Goal: Transaction & Acquisition: Purchase product/service

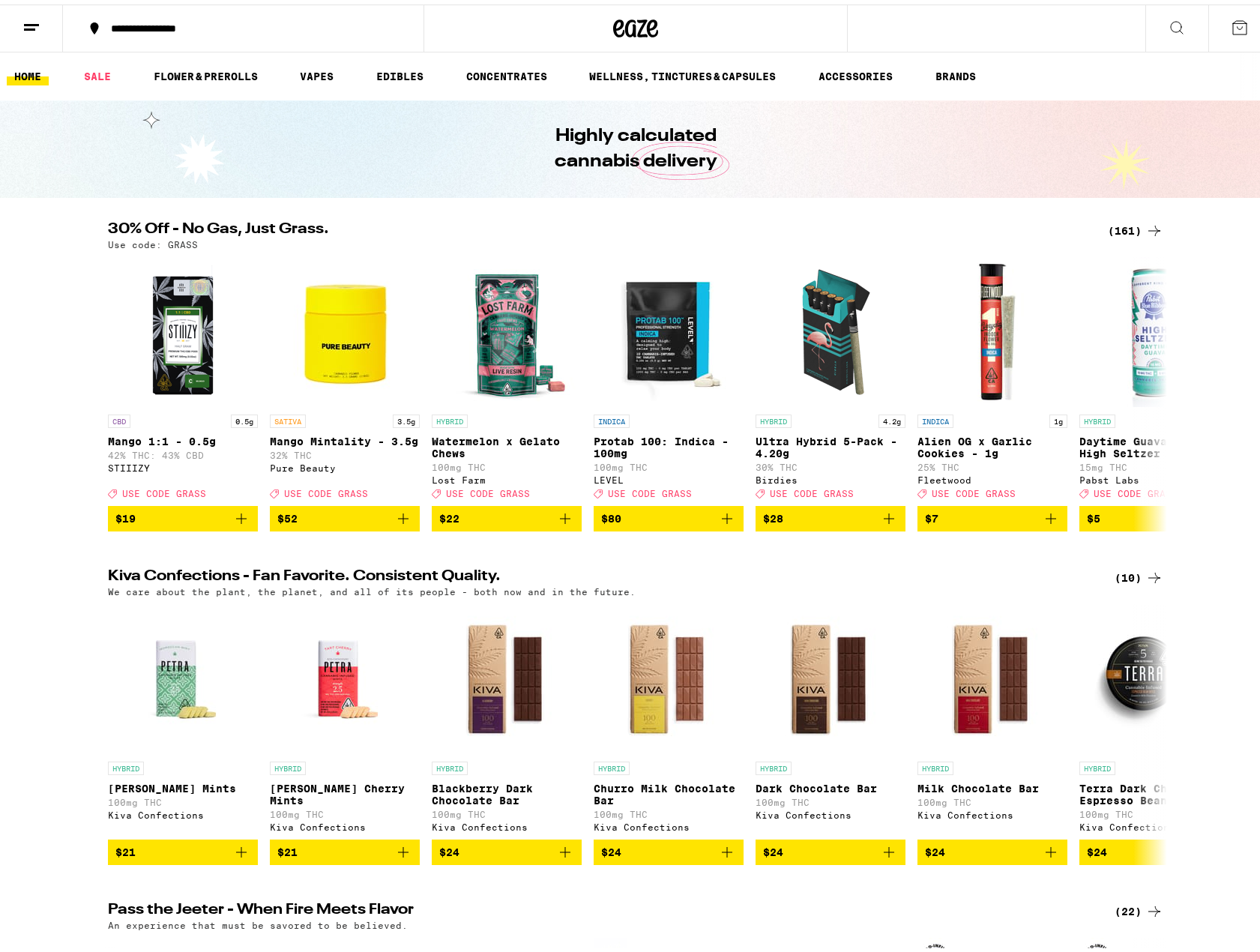
click at [32, 25] on line at bounding box center [29, 25] width 11 height 0
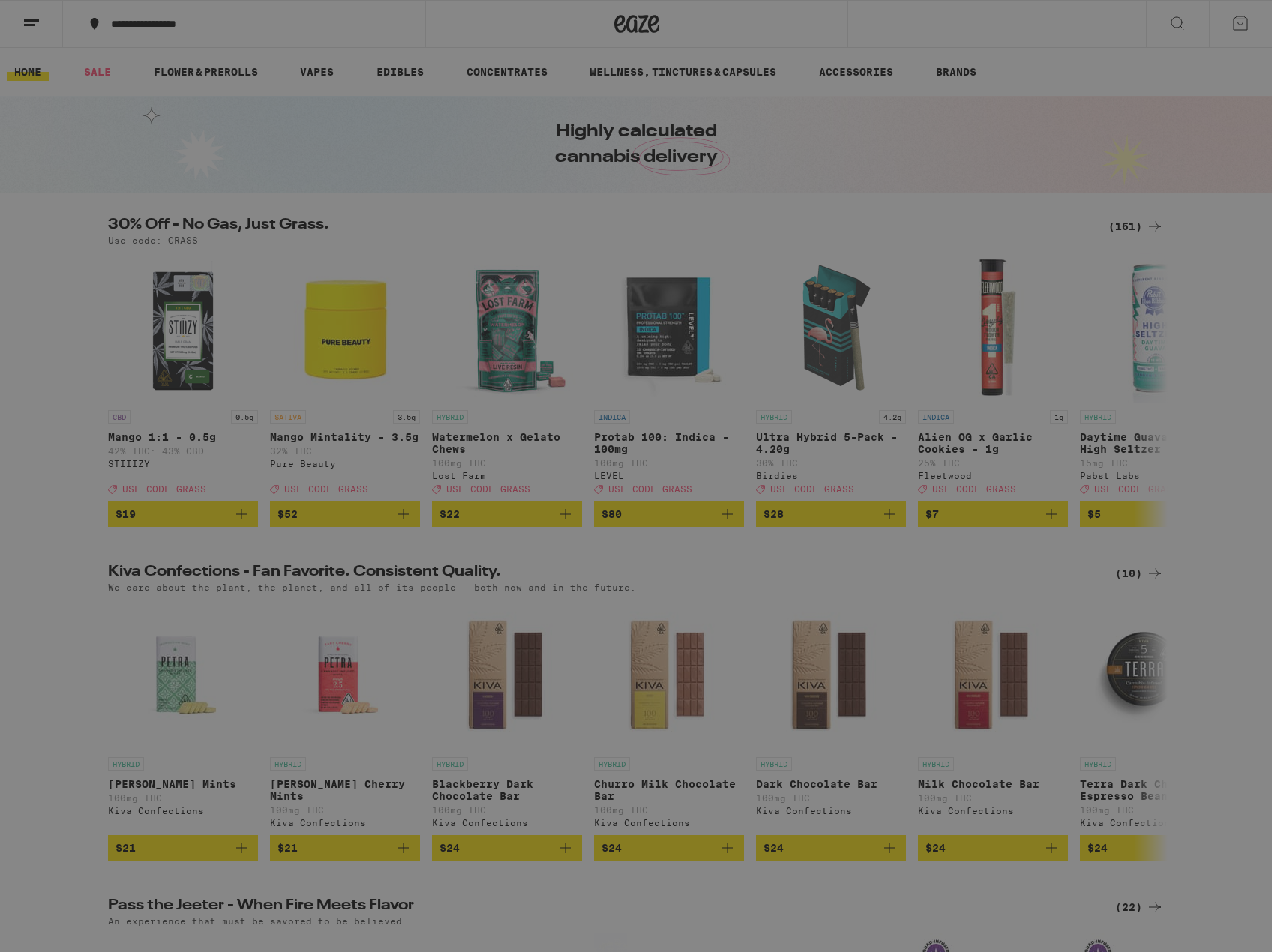
click at [110, 529] on link "Account" at bounding box center [208, 524] width 263 height 18
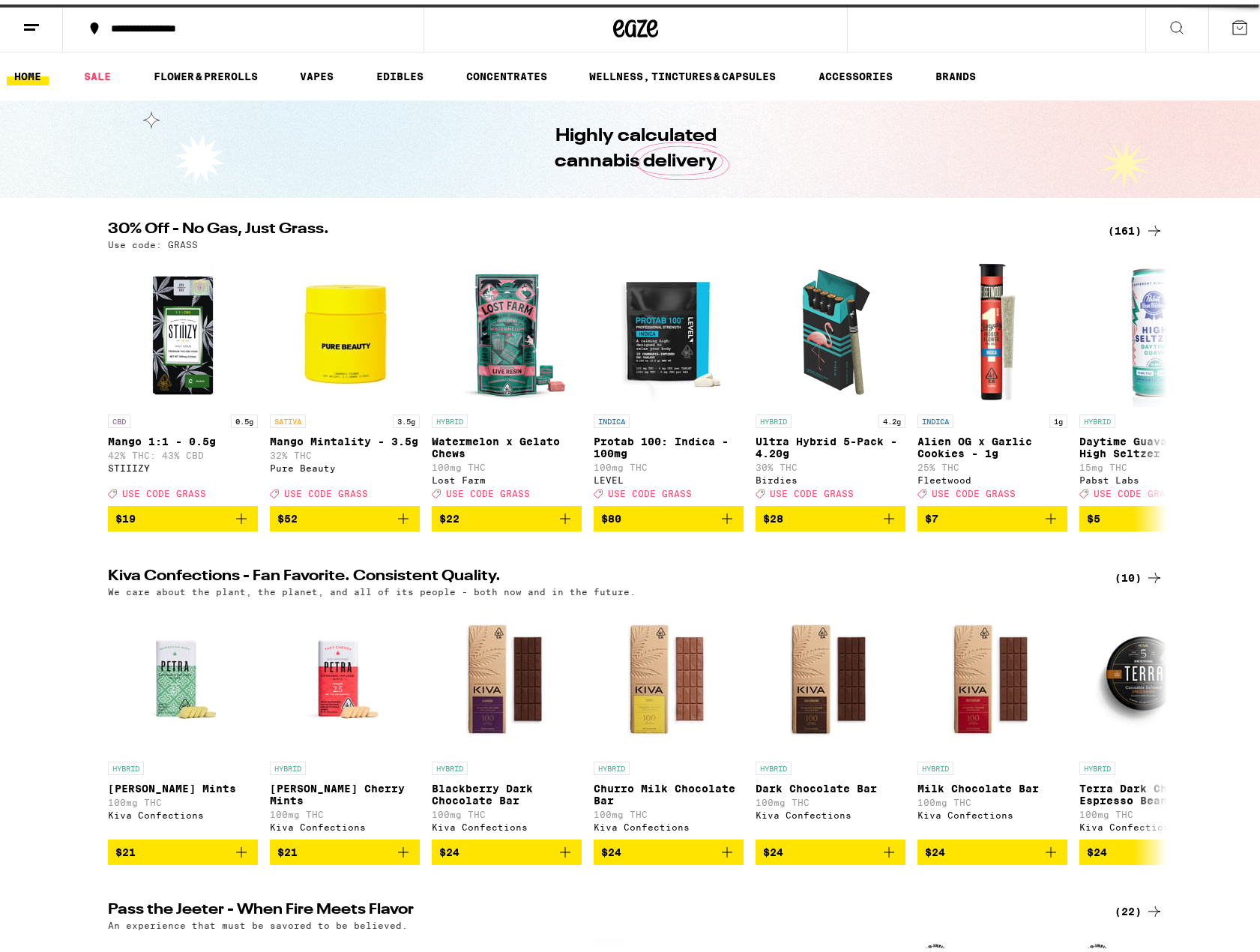
click at [1128, 220] on div "(161)" at bounding box center [1136, 226] width 56 height 18
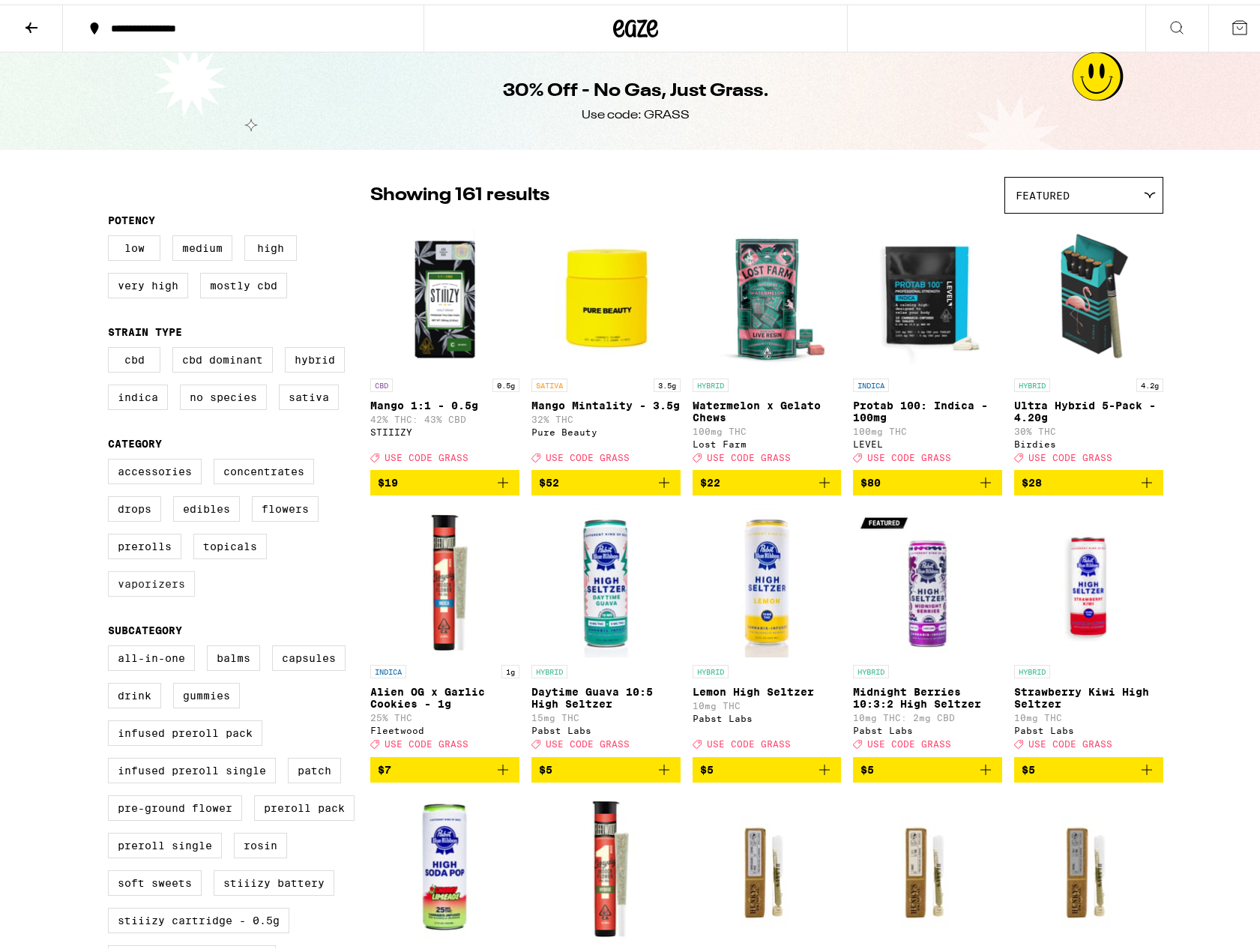
click at [156, 588] on label "Vaporizers" at bounding box center [152, 579] width 87 height 26
click at [112, 458] on input "Vaporizers" at bounding box center [111, 457] width 1 height 1
checkbox input "true"
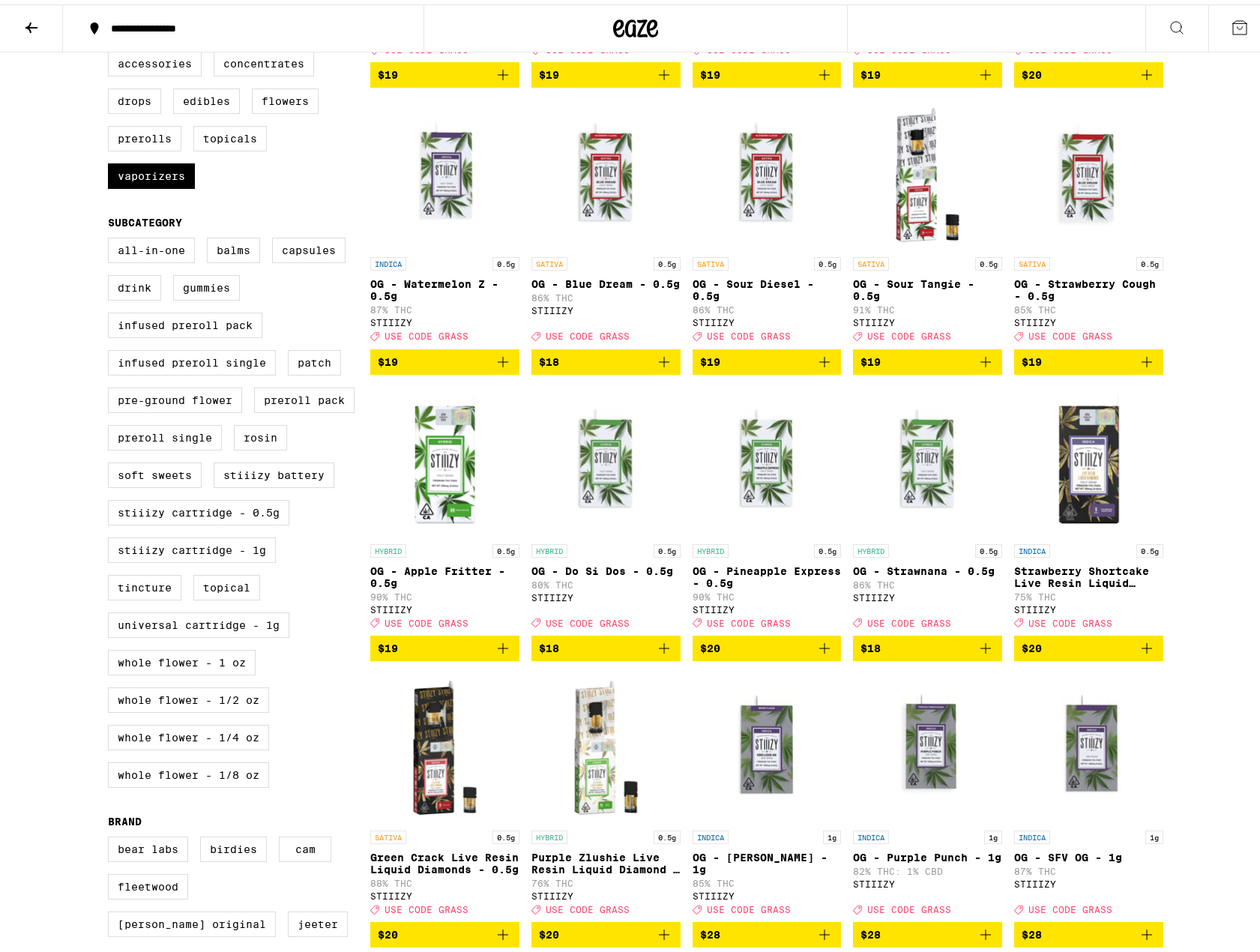
scroll to position [400, 0]
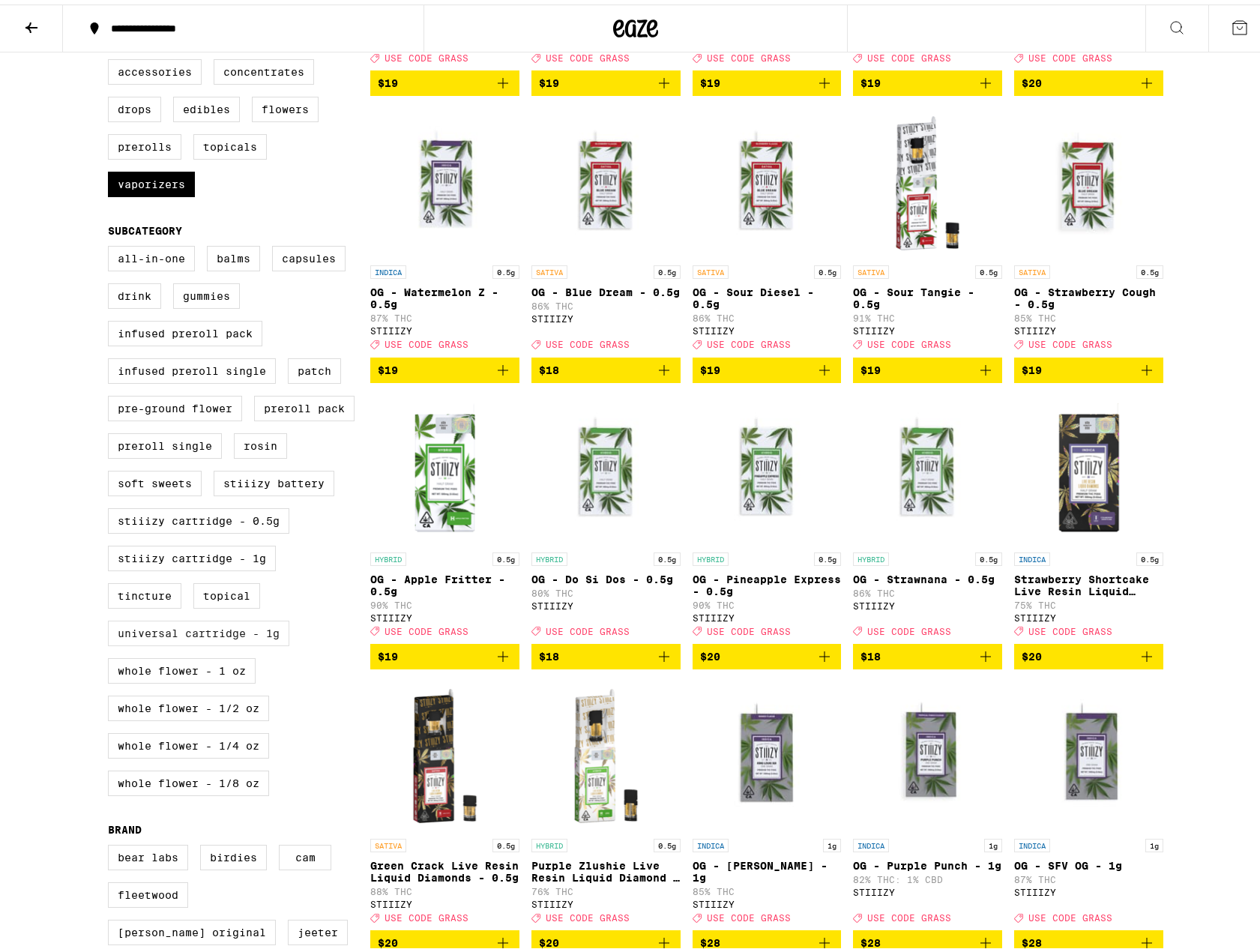
click at [148, 642] on label "Universal Cartridge - 1g" at bounding box center [198, 629] width 181 height 26
click at [112, 244] on input "Universal Cartridge - 1g" at bounding box center [111, 243] width 1 height 1
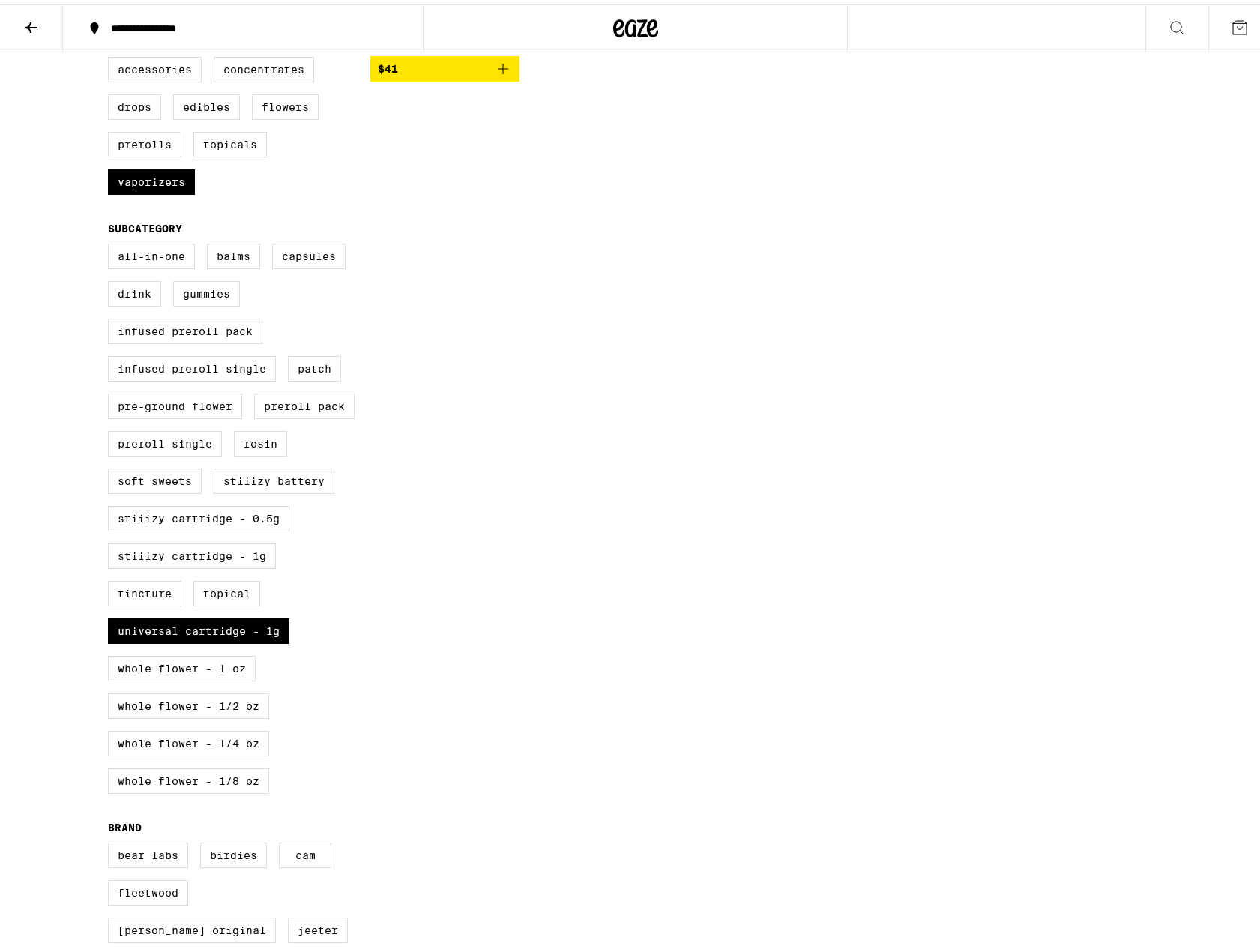
scroll to position [500, 0]
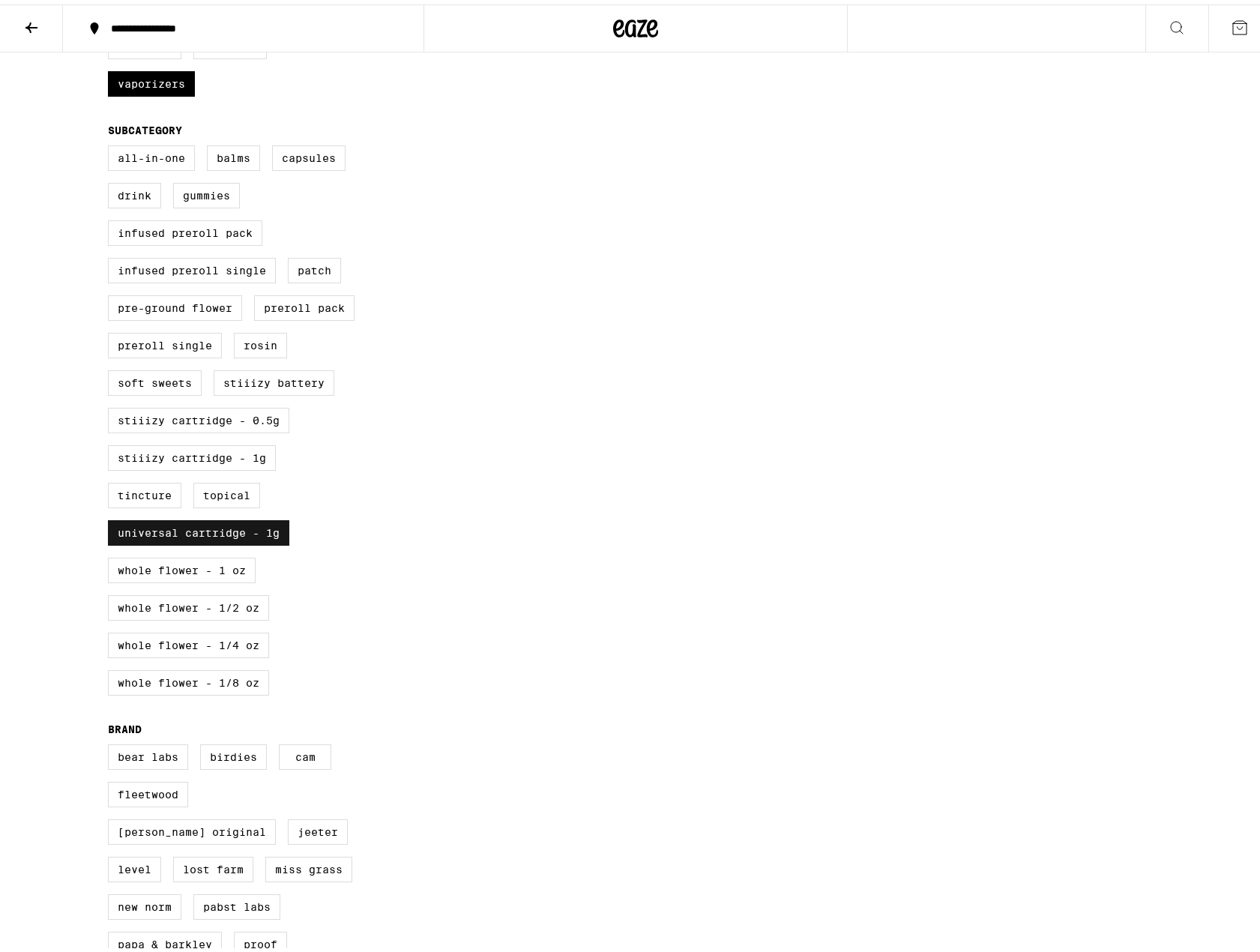
click at [207, 541] on label "Universal Cartridge - 1g" at bounding box center [198, 528] width 181 height 26
click at [112, 144] on input "Universal Cartridge - 1g" at bounding box center [111, 144] width 1 height 1
checkbox input "false"
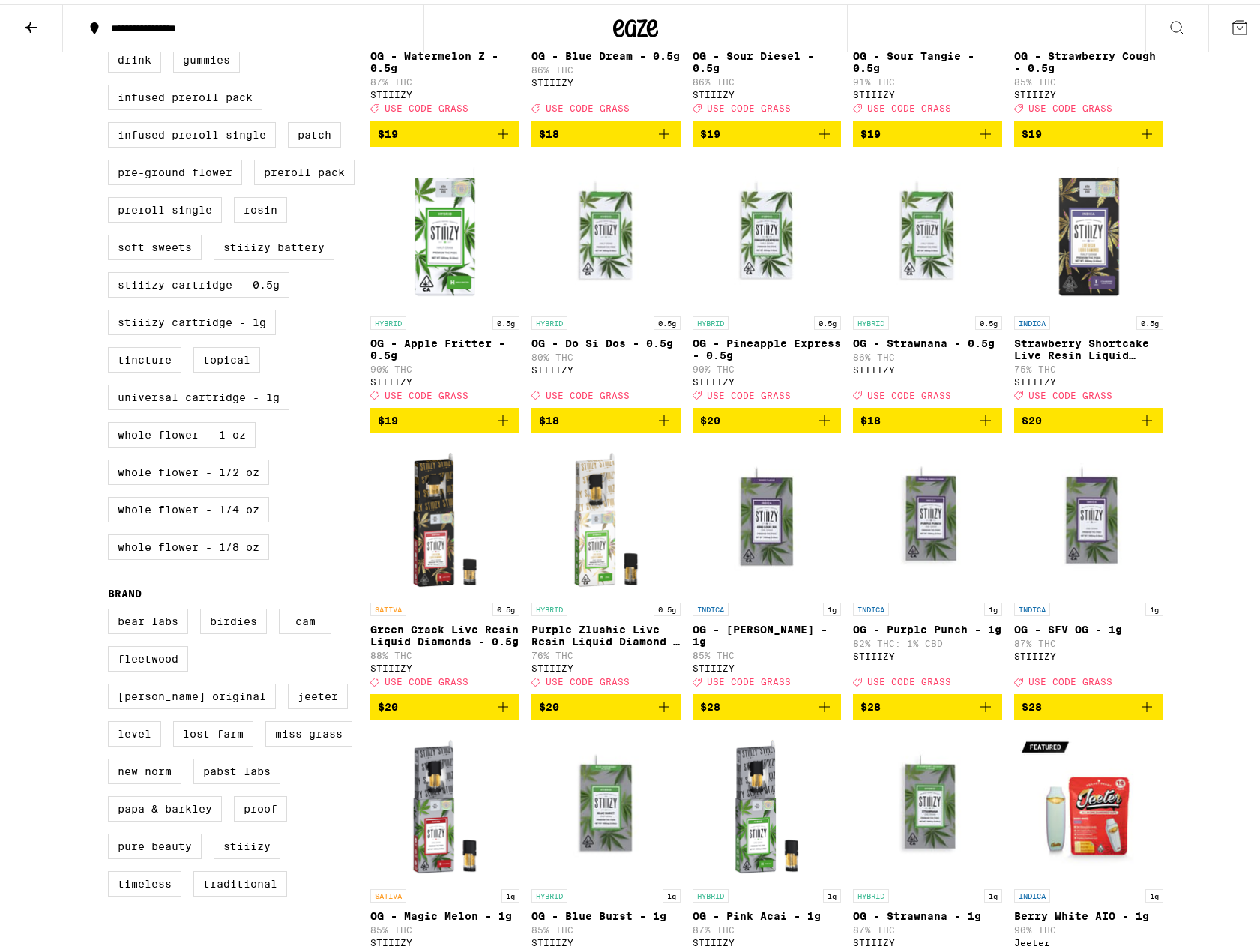
scroll to position [600, 0]
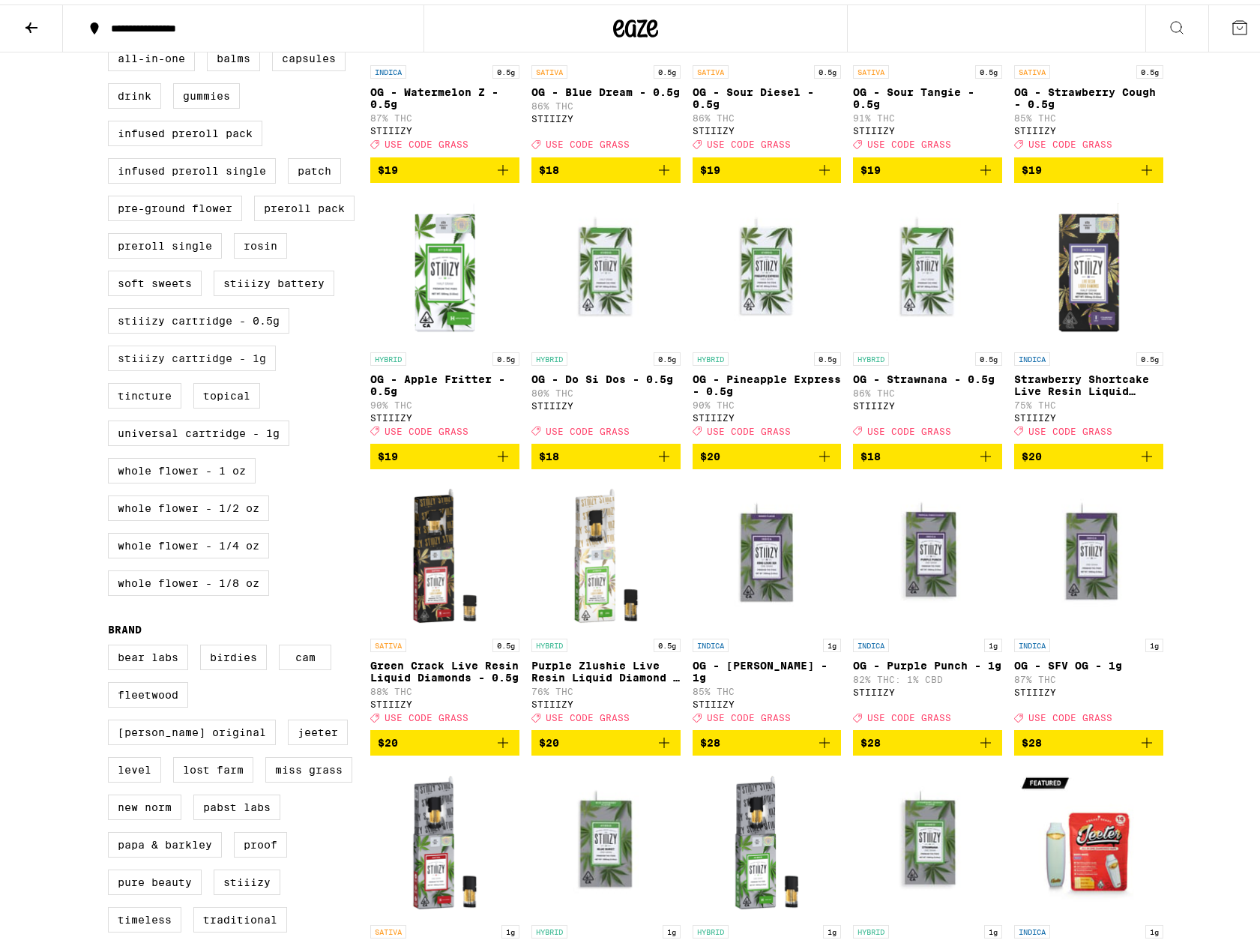
click at [162, 367] on label "STIIIZY Cartridge - 1g" at bounding box center [192, 354] width 168 height 26
click at [112, 44] on input "STIIIZY Cartridge - 1g" at bounding box center [111, 44] width 1 height 1
checkbox input "true"
